Goal: Download file/media

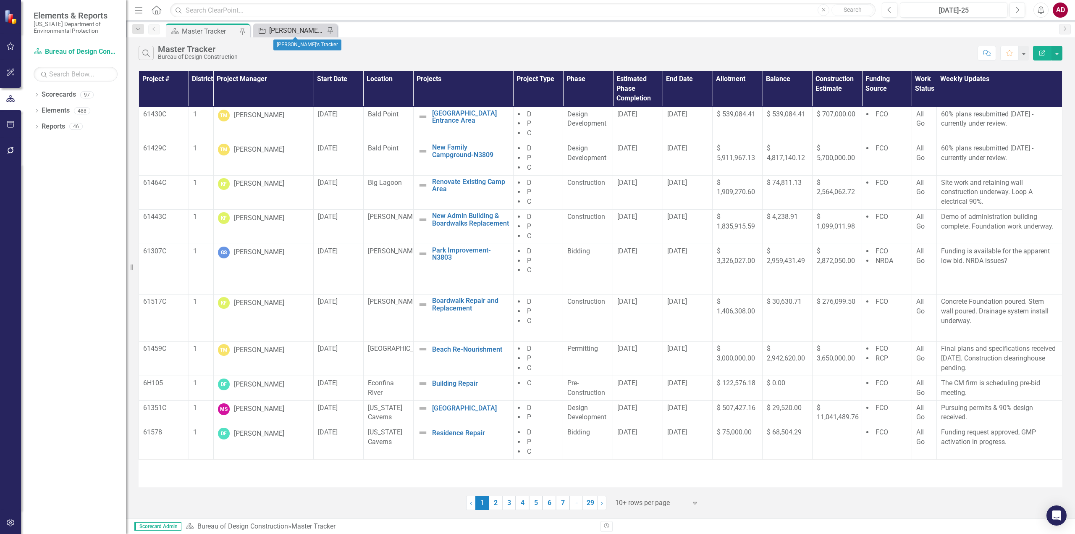
click at [273, 30] on div "[PERSON_NAME]'s Tracker" at bounding box center [296, 30] width 55 height 11
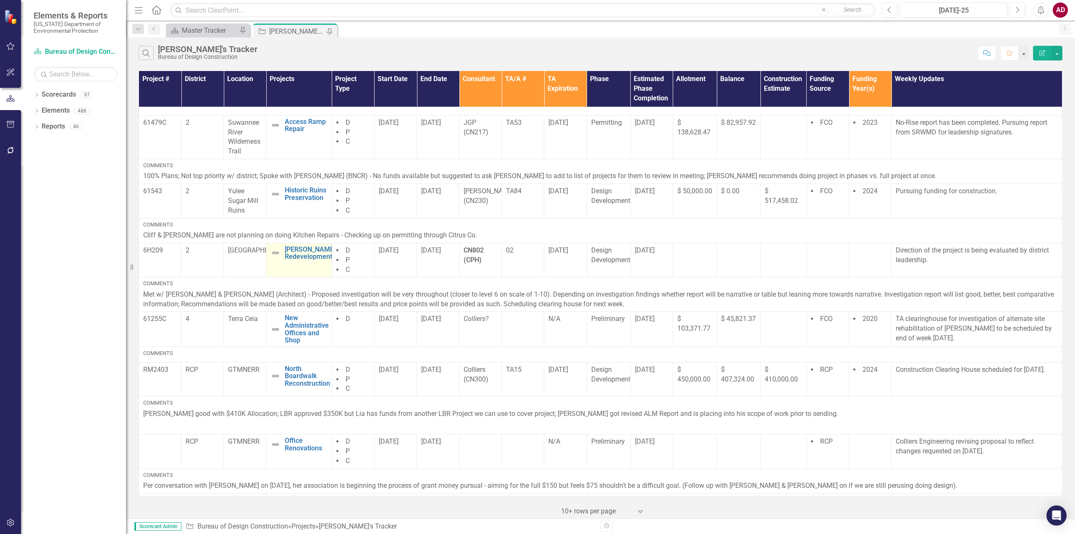
scroll to position [84, 0]
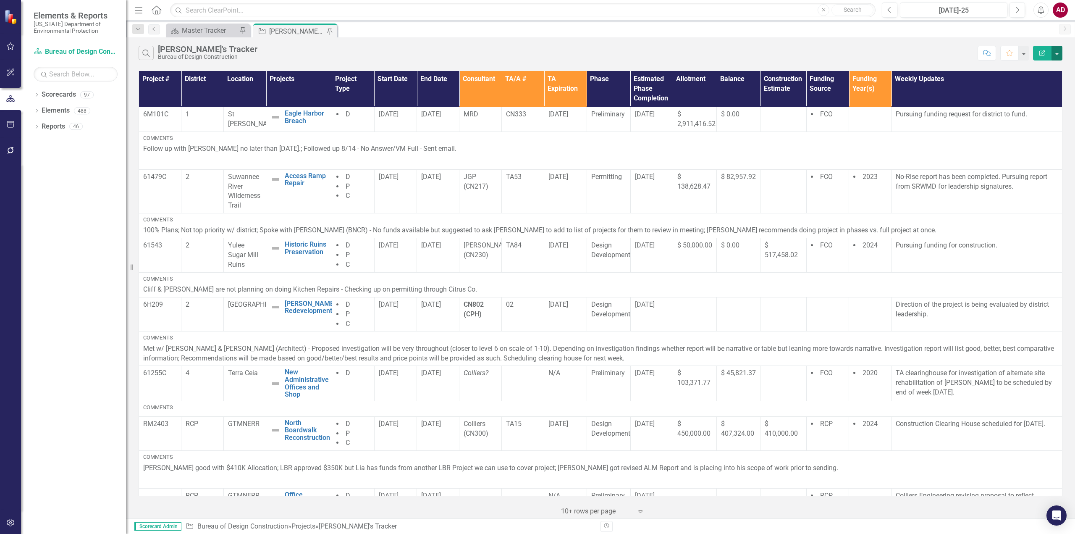
click at [1057, 52] on button "button" at bounding box center [1057, 53] width 11 height 15
click at [1025, 99] on link "Excel Export to Excel" at bounding box center [1029, 101] width 66 height 16
click at [598, 15] on icon "close" at bounding box center [596, 17] width 4 height 4
click at [1058, 55] on button "button" at bounding box center [1057, 53] width 11 height 15
click at [1027, 83] on link "PDF Export to PDF" at bounding box center [1029, 86] width 66 height 16
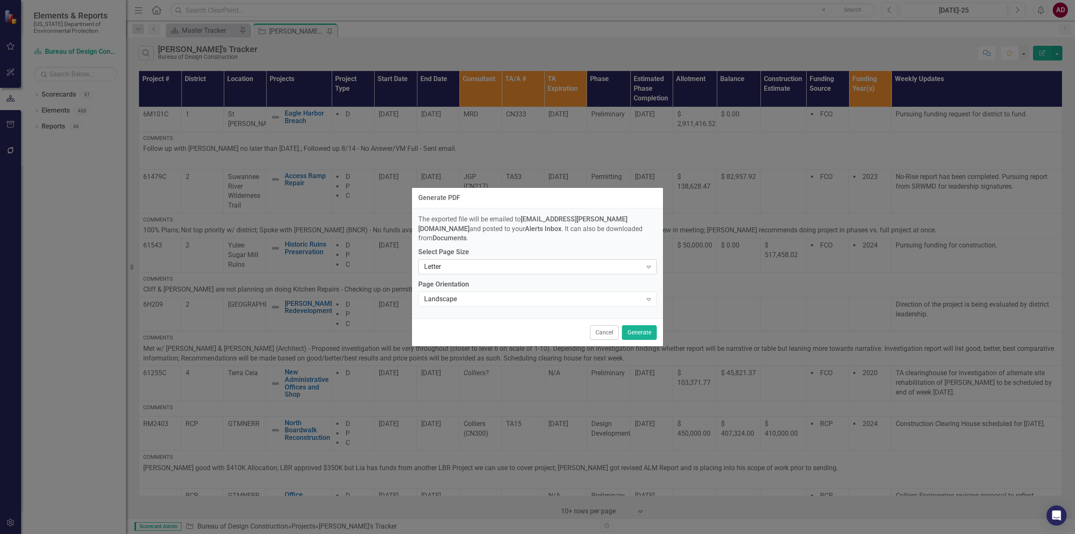
click at [458, 262] on div "Letter" at bounding box center [533, 267] width 218 height 10
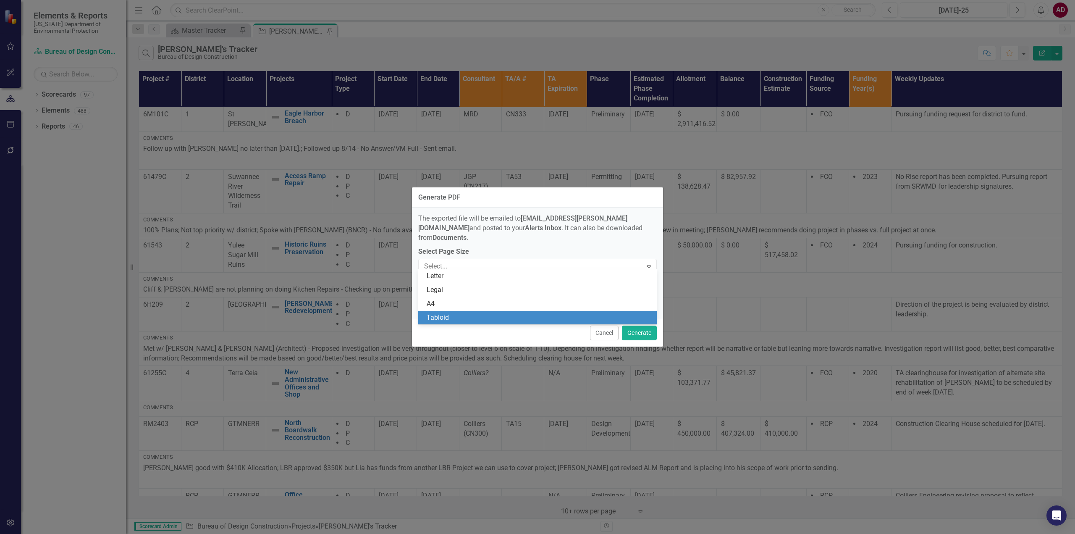
click at [459, 313] on div "Tabloid" at bounding box center [539, 318] width 225 height 10
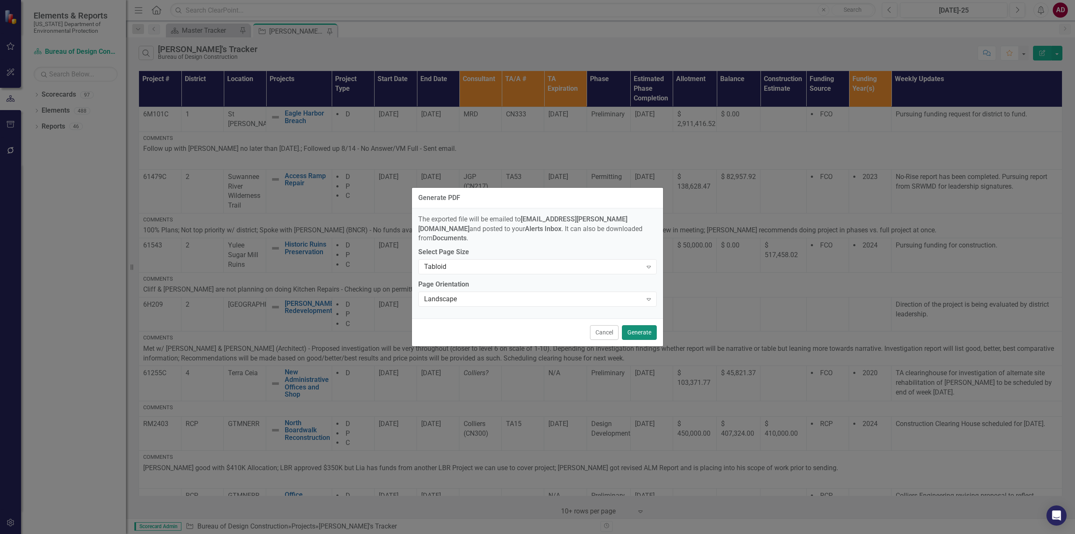
click at [645, 325] on button "Generate" at bounding box center [639, 332] width 35 height 15
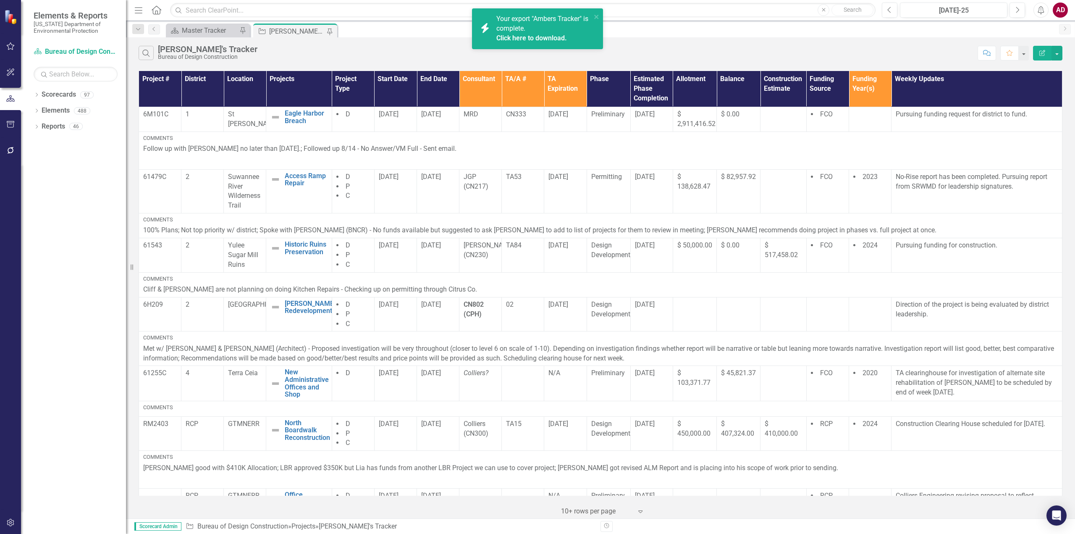
click at [552, 36] on link "Click here to download." at bounding box center [532, 38] width 71 height 8
click at [529, 38] on link "Click here to download." at bounding box center [532, 38] width 71 height 8
